Goal: Information Seeking & Learning: Compare options

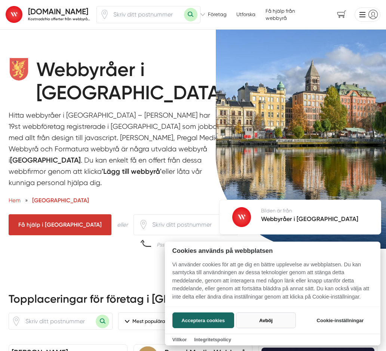
click at [268, 322] on button "Avböj" at bounding box center [265, 320] width 59 height 16
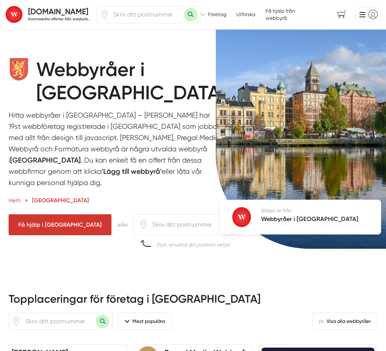
click at [1, 253] on div "Webbyråer i Östergötland Hitta webbyråer i Östergötland – Alla Webbyråer har 19…" at bounding box center [193, 150] width 386 height 207
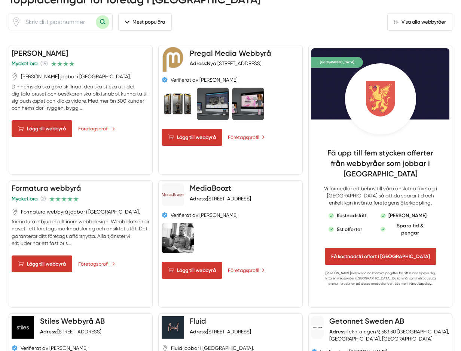
scroll to position [302, 0]
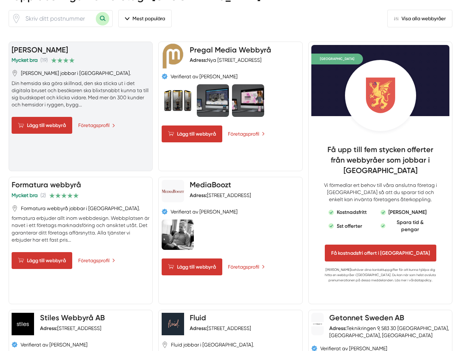
click at [86, 101] on p "Din hemsida ska göra skillnad, den ska sticka ut i det digitala bruset och besö…" at bounding box center [81, 94] width 138 height 29
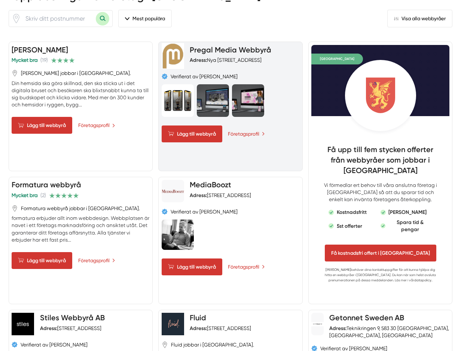
click at [253, 152] on div "Pregal Media Webbyrå Adress: Nya Rådstugugatan 13, 602 42 Norrköping, Sverige V…" at bounding box center [230, 106] width 144 height 129
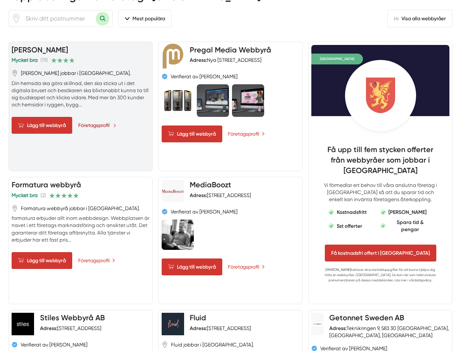
click at [96, 124] on link "Företagsprofil" at bounding box center [97, 125] width 38 height 8
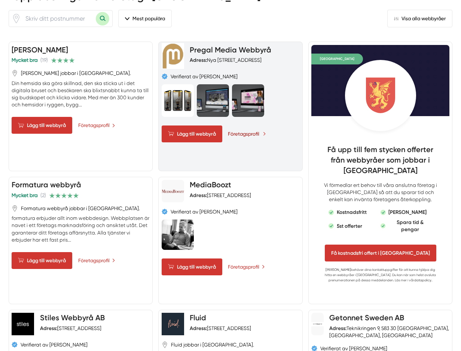
click at [240, 137] on link "Företagsprofil" at bounding box center [247, 134] width 38 height 8
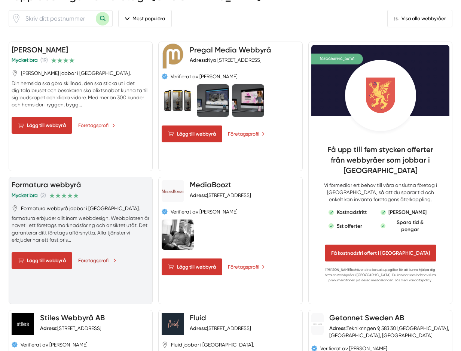
click at [96, 261] on link "Företagsprofil" at bounding box center [97, 260] width 38 height 8
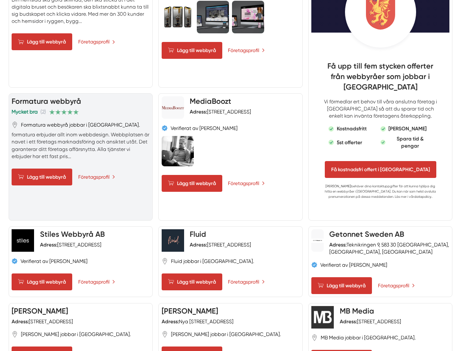
scroll to position [402, 0]
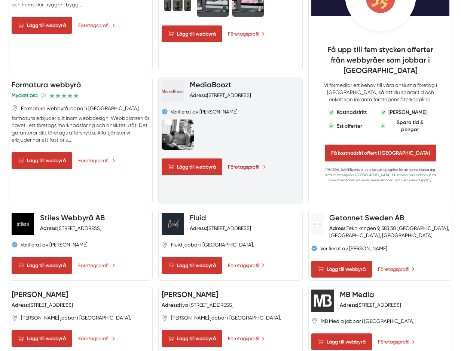
click at [239, 169] on link "Företagsprofil" at bounding box center [247, 167] width 38 height 8
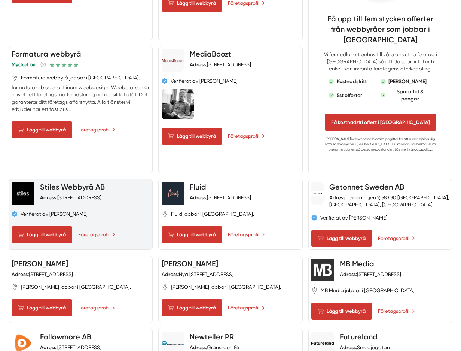
scroll to position [434, 0]
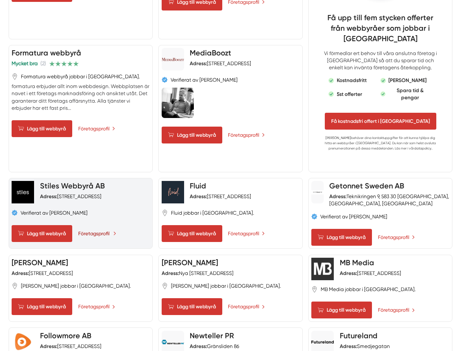
click at [104, 235] on link "Företagsprofil" at bounding box center [97, 233] width 38 height 8
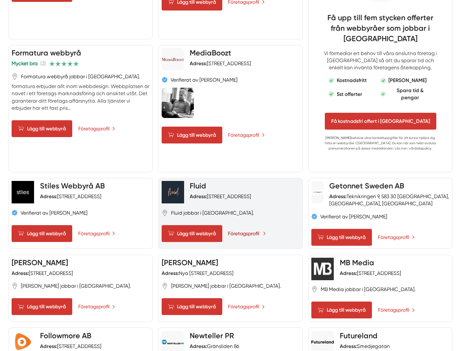
click at [243, 231] on link "Företagsprofil" at bounding box center [247, 233] width 38 height 8
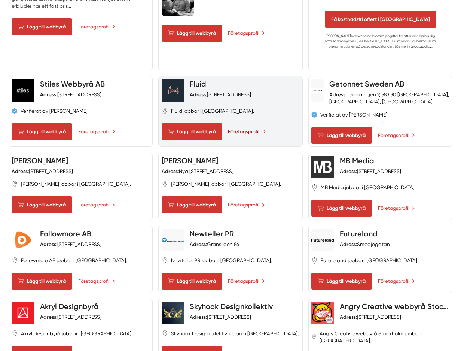
scroll to position [540, 0]
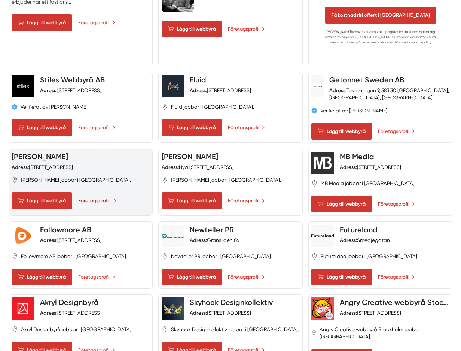
click at [92, 199] on link "Företagsprofil" at bounding box center [97, 200] width 38 height 8
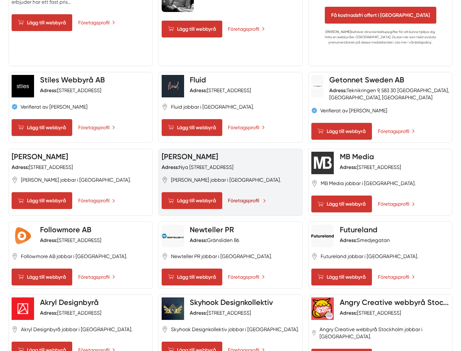
click at [246, 199] on link "Företagsprofil" at bounding box center [247, 200] width 38 height 8
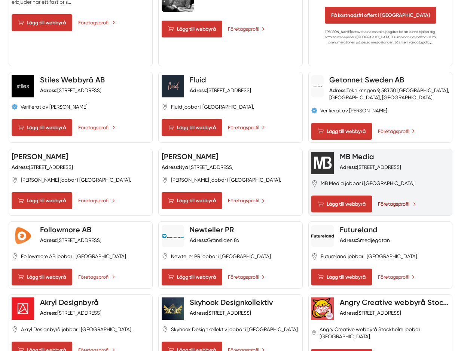
click at [386, 203] on link "Företagsprofil" at bounding box center [397, 204] width 38 height 8
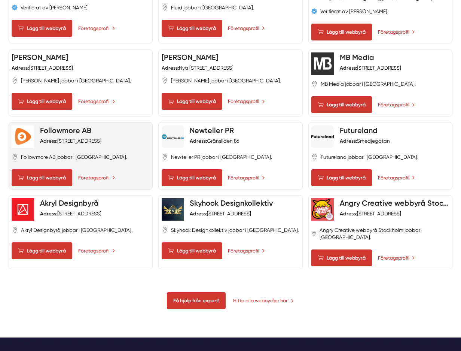
scroll to position [660, 0]
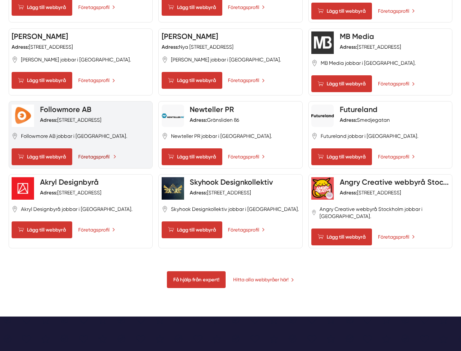
click at [104, 158] on link "Företagsprofil" at bounding box center [97, 157] width 38 height 8
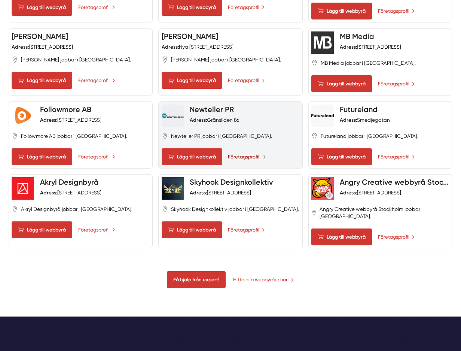
click at [247, 157] on link "Företagsprofil" at bounding box center [247, 157] width 38 height 8
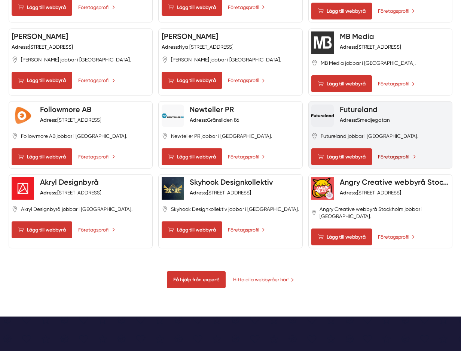
click at [386, 157] on link "Företagsprofil" at bounding box center [397, 157] width 38 height 8
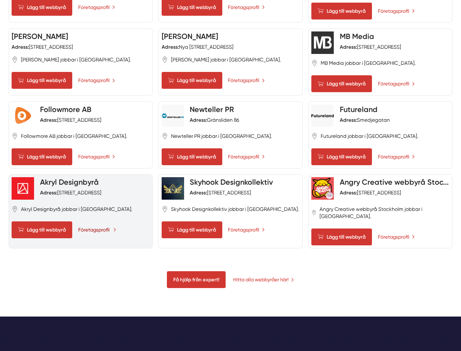
click at [107, 230] on link "Företagsprofil" at bounding box center [97, 230] width 38 height 8
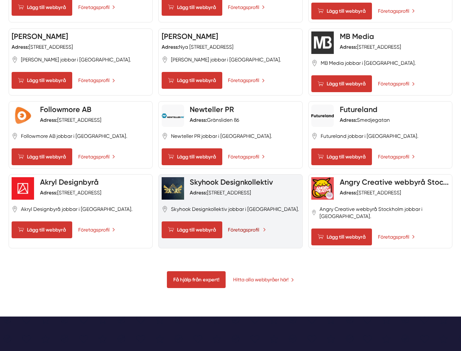
click at [249, 230] on link "Företagsprofil" at bounding box center [247, 230] width 38 height 8
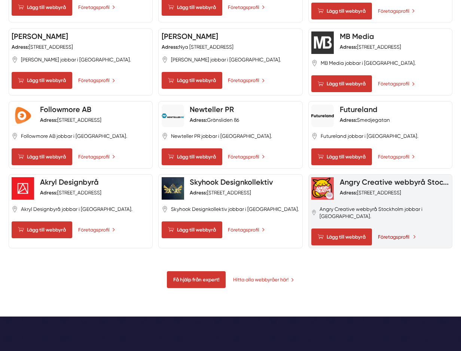
click at [386, 235] on link "Företagsprofil" at bounding box center [397, 237] width 38 height 8
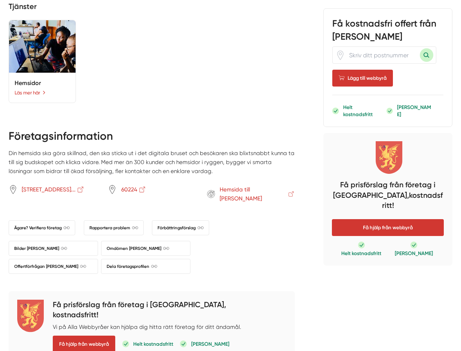
scroll to position [577, 0]
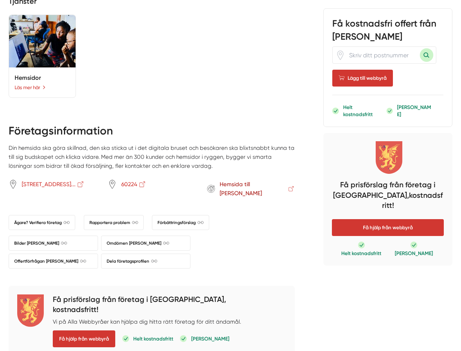
click at [237, 180] on span "Hemsida till Hamrén Webbyrå" at bounding box center [258, 189] width 76 height 18
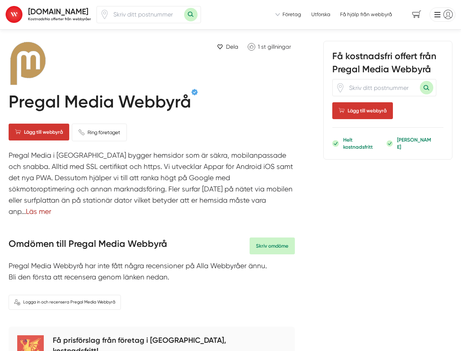
click at [51, 207] on link "Läs mer" at bounding box center [38, 211] width 25 height 8
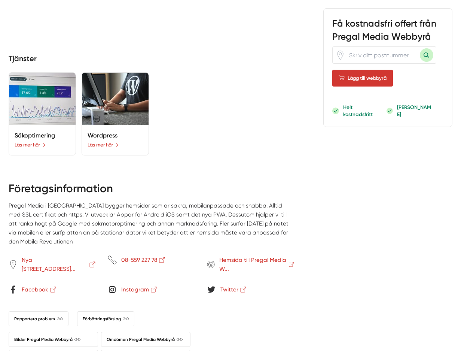
scroll to position [760, 0]
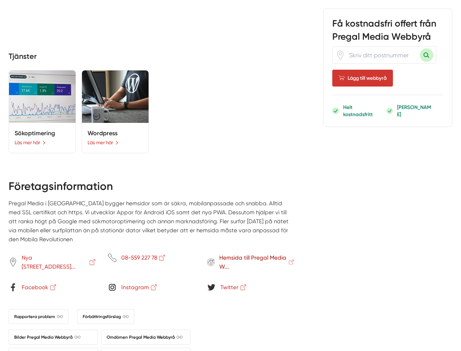
click at [268, 253] on span "Hemsida till Pregal Media W..." at bounding box center [257, 262] width 76 height 18
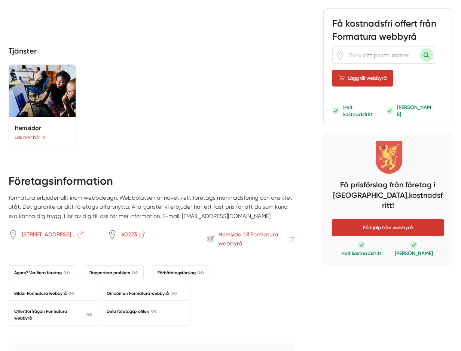
scroll to position [499, 0]
click at [222, 229] on span "Hemsida till Formatura webbyrå" at bounding box center [256, 238] width 76 height 18
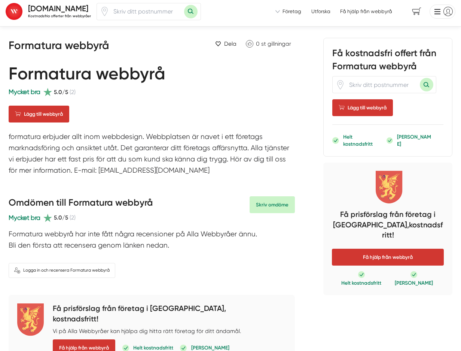
scroll to position [0, 0]
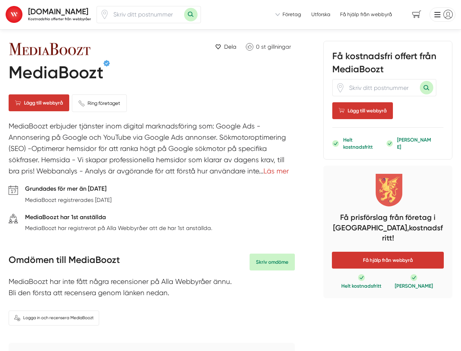
click at [261, 165] on p "MediaBoozt erbjuder tjänster inom digital marknadsföring som: Google Ads - Anno…" at bounding box center [152, 149] width 287 height 59
click at [256, 175] on p "MediaBoozt erbjuder tjänster inom digital marknadsföring som: Google Ads - Anno…" at bounding box center [152, 149] width 287 height 59
click at [263, 170] on link "Läs mer" at bounding box center [275, 171] width 25 height 8
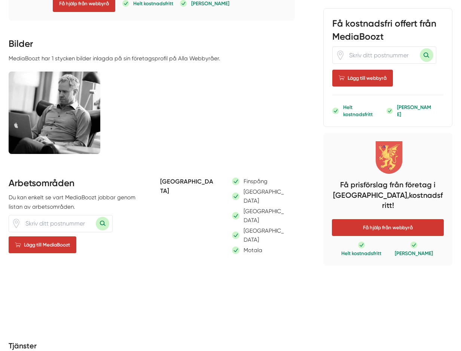
scroll to position [445, 0]
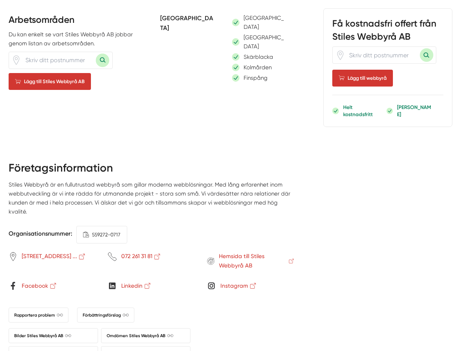
scroll to position [518, 0]
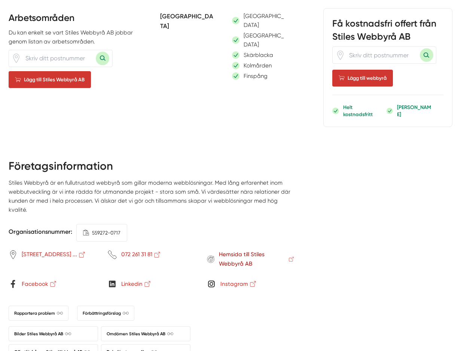
click at [229, 250] on span "Hemsida till Stiles Webbyrå AB" at bounding box center [257, 259] width 76 height 18
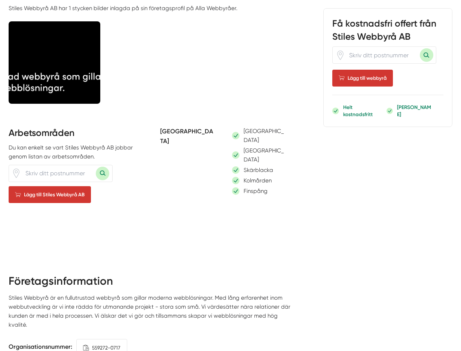
scroll to position [356, 0]
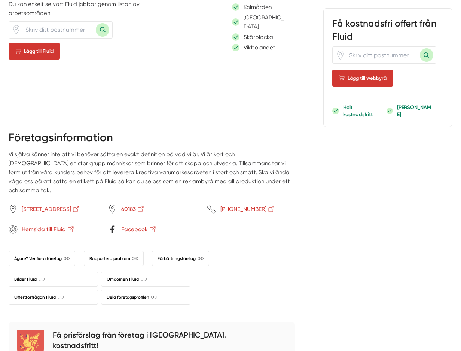
scroll to position [561, 0]
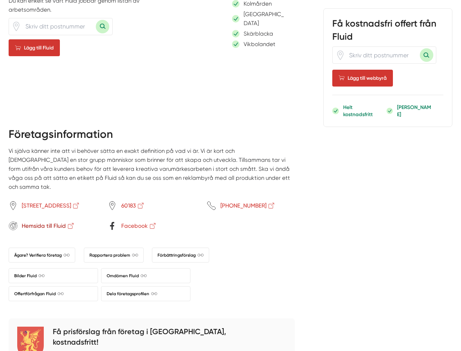
click at [45, 221] on span "Hemsida till Fluid" at bounding box center [48, 225] width 53 height 9
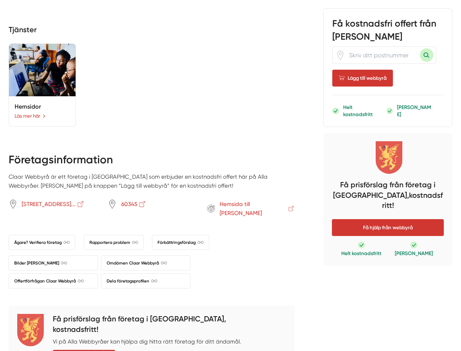
scroll to position [491, 0]
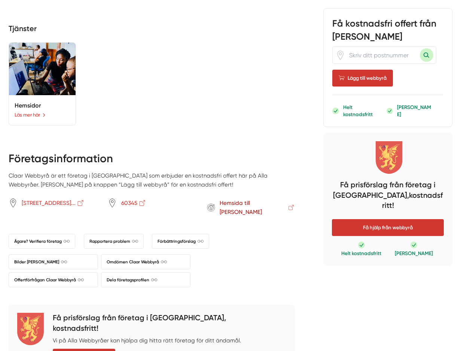
click at [229, 198] on span "Hemsida till Claar Webbyrå" at bounding box center [258, 207] width 76 height 18
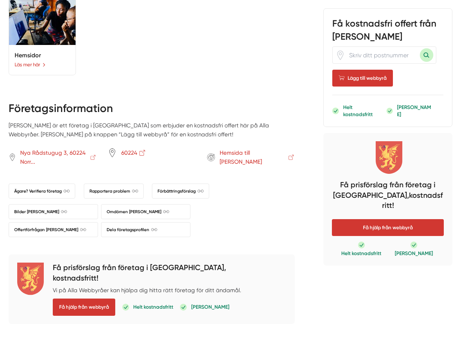
scroll to position [554, 0]
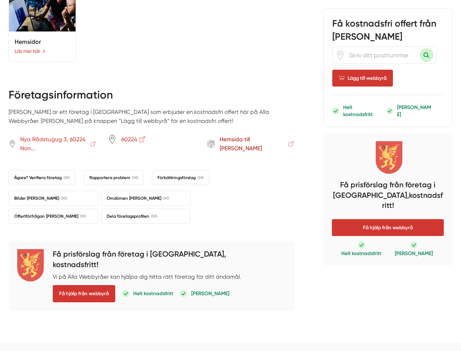
click at [235, 135] on span "Hemsida till Carlj Webbyrå" at bounding box center [258, 144] width 76 height 18
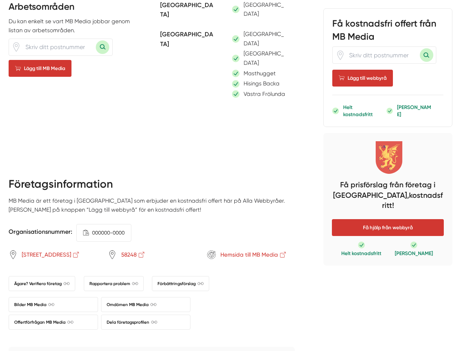
scroll to position [385, 0]
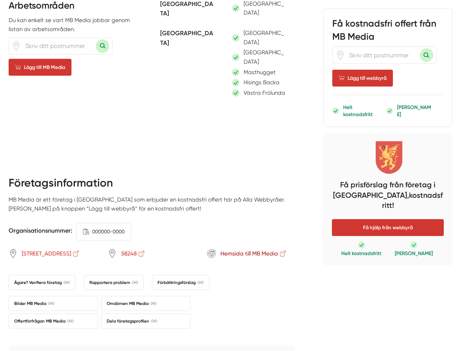
click at [237, 249] on span "Hemsida till MB Media" at bounding box center [253, 253] width 67 height 9
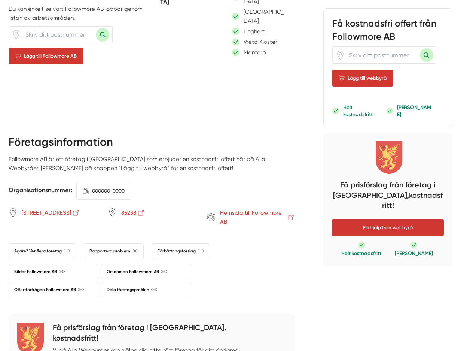
scroll to position [401, 0]
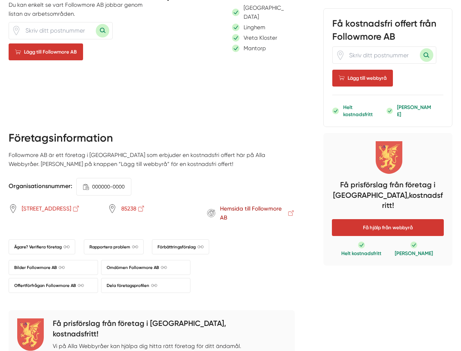
click at [235, 204] on span "Hemsida till Followmore AB" at bounding box center [257, 213] width 75 height 18
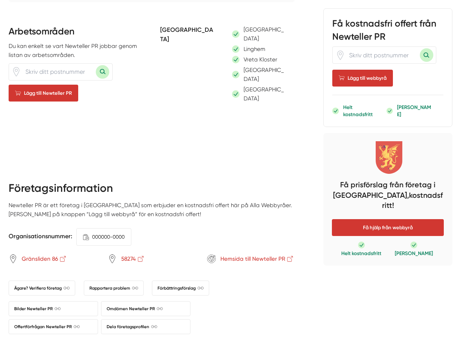
scroll to position [332, 0]
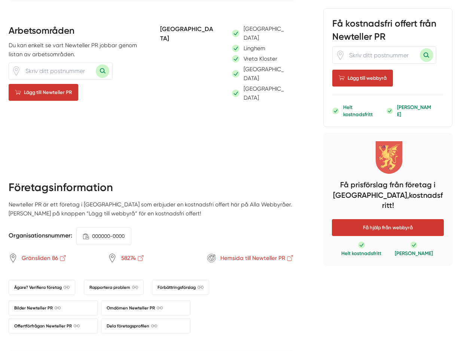
click at [233, 233] on div "Företagsinformation Newteller PR är ett företag i [GEOGRAPHIC_DATA] som erbjude…" at bounding box center [152, 256] width 287 height 153
click at [232, 253] on span "Hemsida till Newteller PR" at bounding box center [257, 257] width 74 height 9
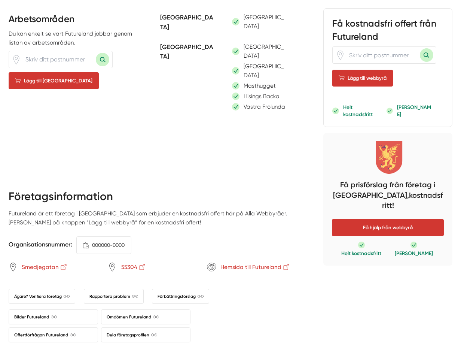
scroll to position [359, 0]
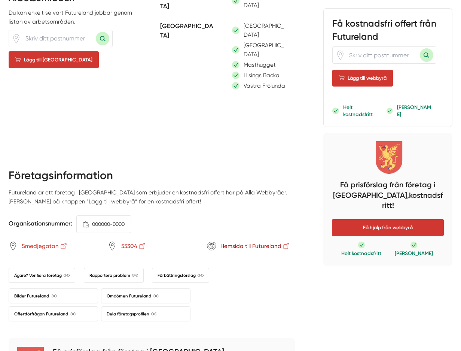
click at [232, 241] on span "Hemsida till Futureland" at bounding box center [255, 245] width 70 height 9
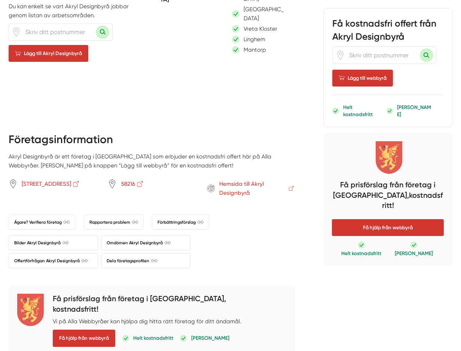
scroll to position [401, 0]
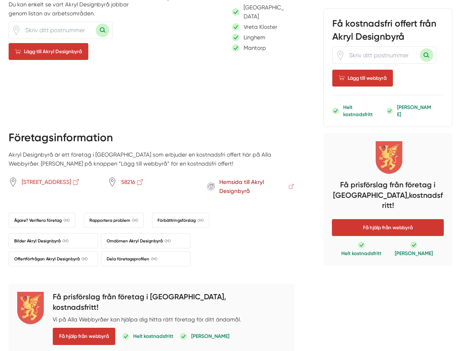
click at [224, 177] on span "Hemsida till Akryl Designbyrå" at bounding box center [257, 186] width 76 height 18
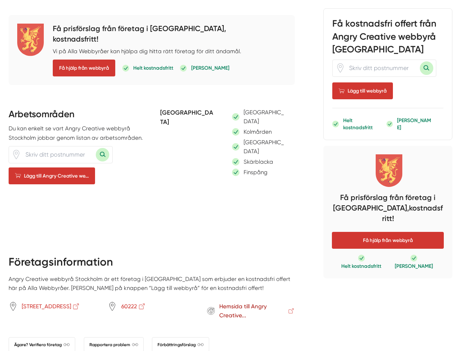
scroll to position [321, 0]
click at [237, 301] on span "Hemsida till Angry Creative..." at bounding box center [257, 310] width 76 height 18
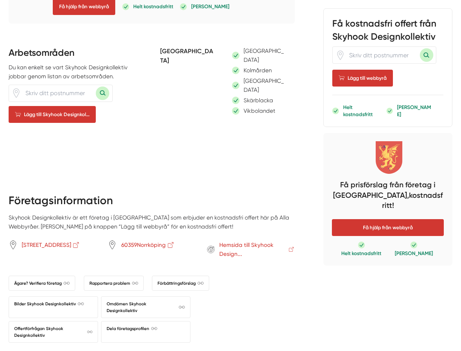
scroll to position [340, 0]
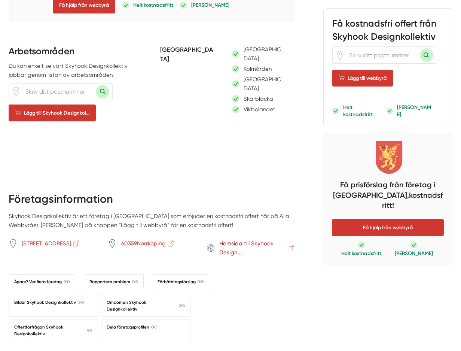
click at [230, 239] on span "Hemsida till Skyhook Design..." at bounding box center [257, 248] width 76 height 18
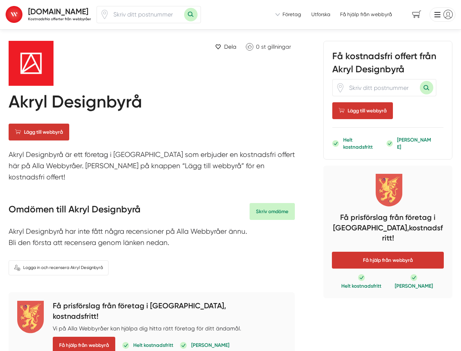
scroll to position [401, 0]
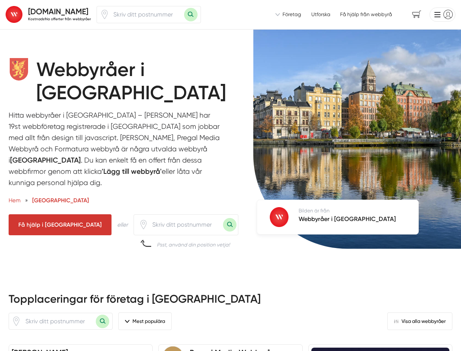
scroll to position [660, 0]
